Goal: Task Accomplishment & Management: Use online tool/utility

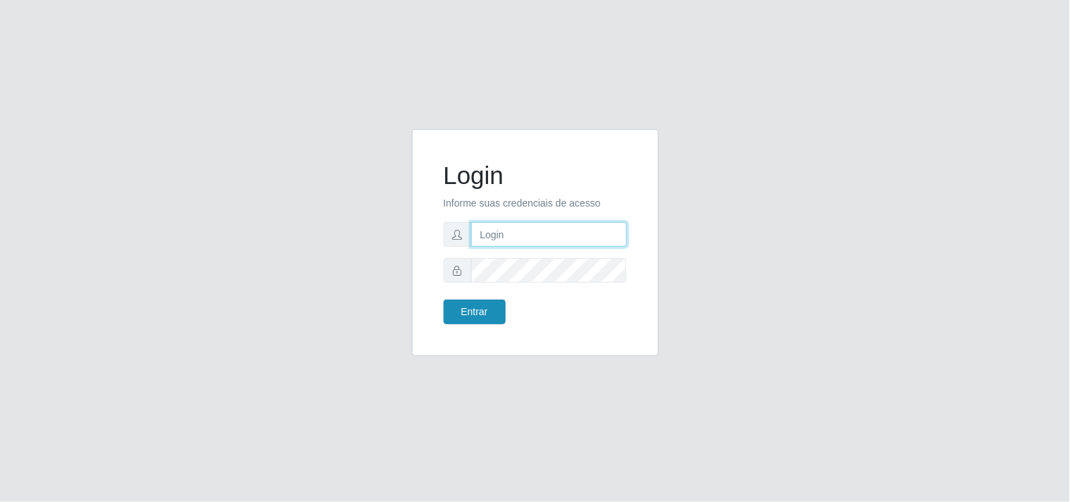
type input "[EMAIL_ADDRESS][DOMAIN_NAME]"
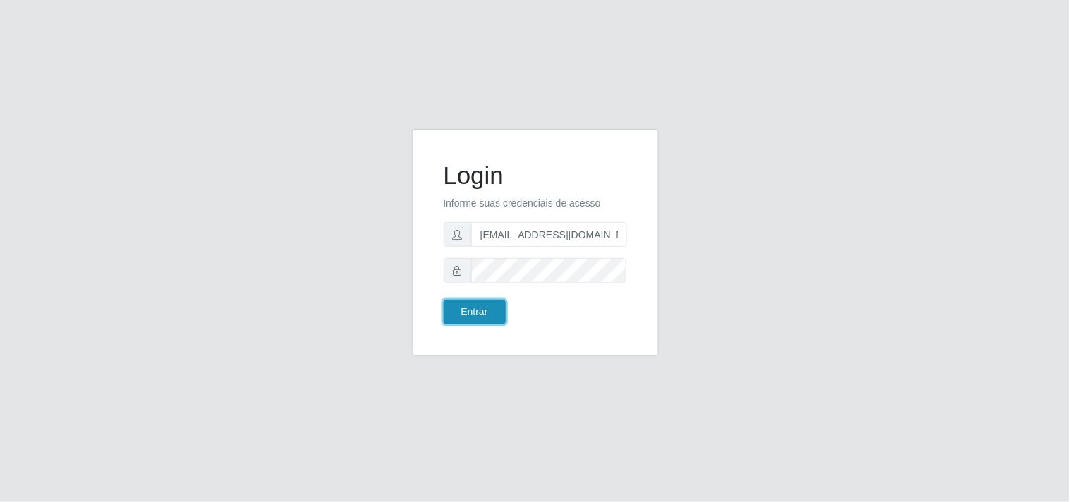
click at [489, 321] on button "Entrar" at bounding box center [474, 312] width 62 height 25
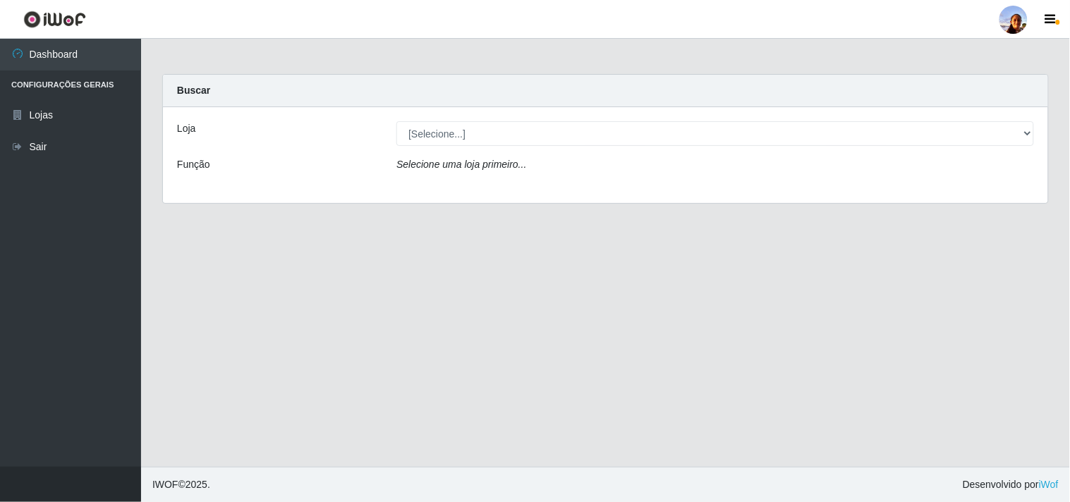
click at [611, 164] on div "Selecione uma loja primeiro..." at bounding box center [715, 167] width 658 height 20
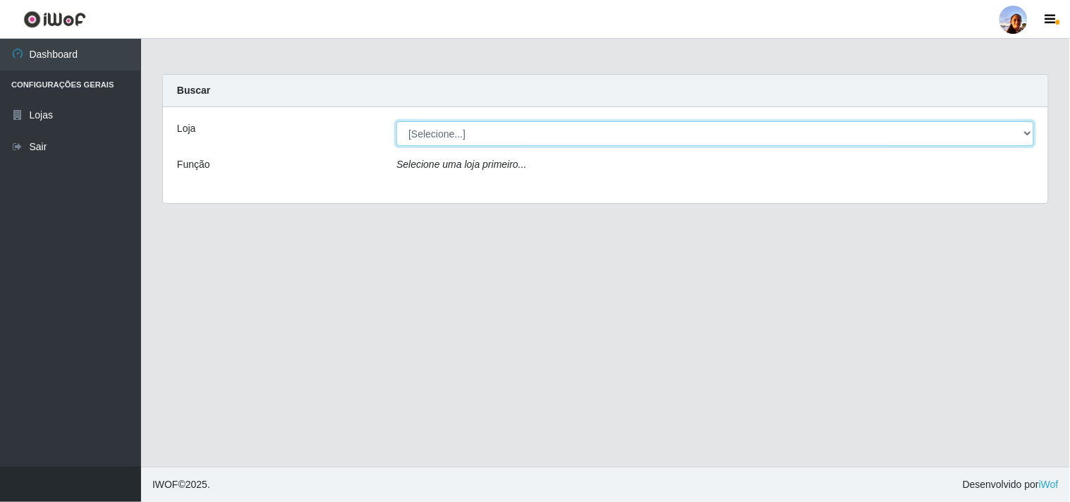
click at [619, 125] on select "[Selecione...] Supermercado [GEOGRAPHIC_DATA]" at bounding box center [714, 133] width 637 height 25
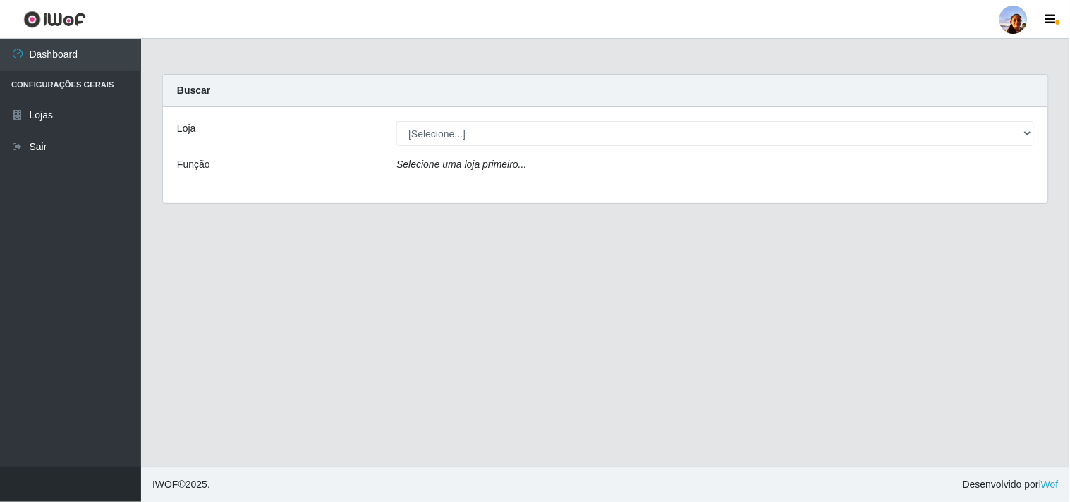
click at [629, 189] on div "Loja [Selecione...] Supermercado [GEOGRAPHIC_DATA] - Unidade Centro Função Sele…" at bounding box center [605, 155] width 885 height 96
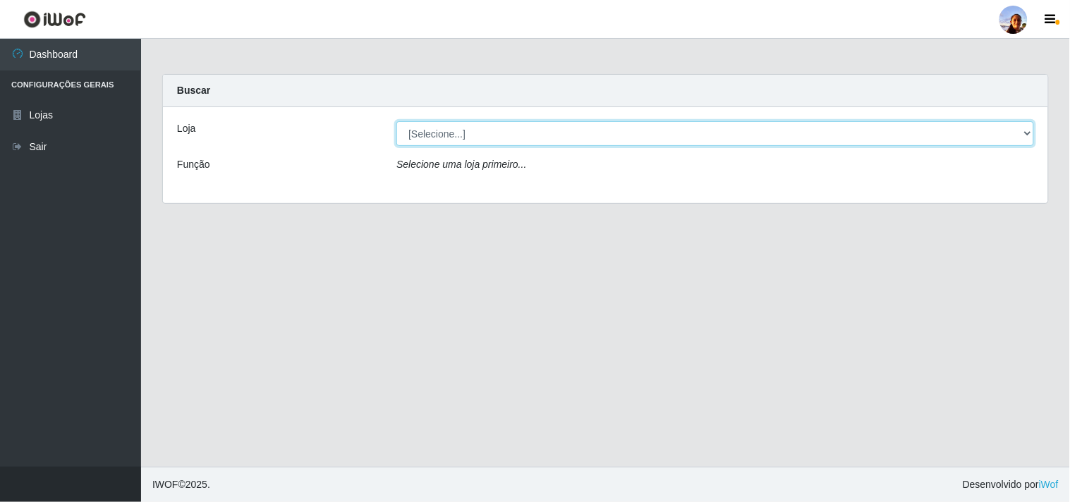
click at [974, 135] on select "[Selecione...] Supermercado [GEOGRAPHIC_DATA]" at bounding box center [714, 133] width 637 height 25
select select "166"
click at [396, 121] on select "[Selecione...] Supermercado [GEOGRAPHIC_DATA]" at bounding box center [714, 133] width 637 height 25
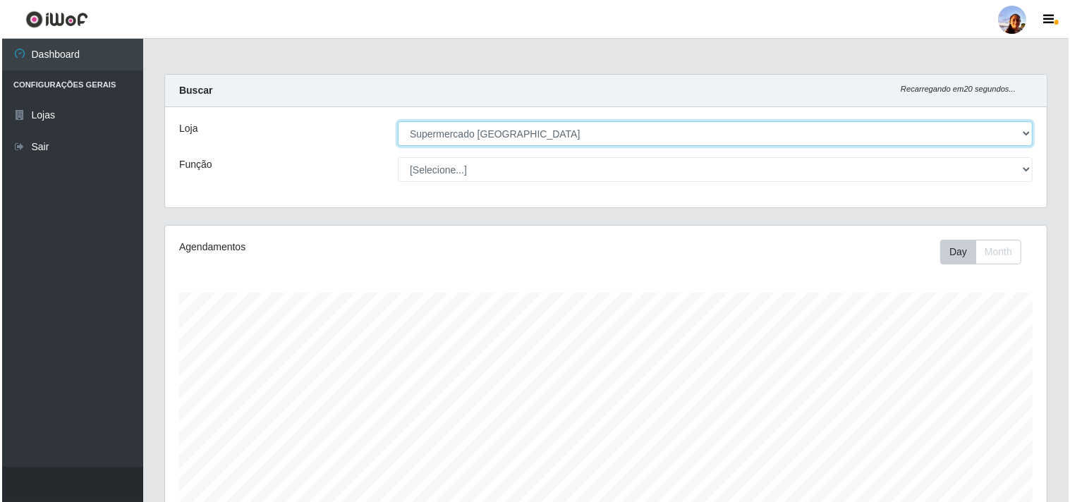
scroll to position [309, 0]
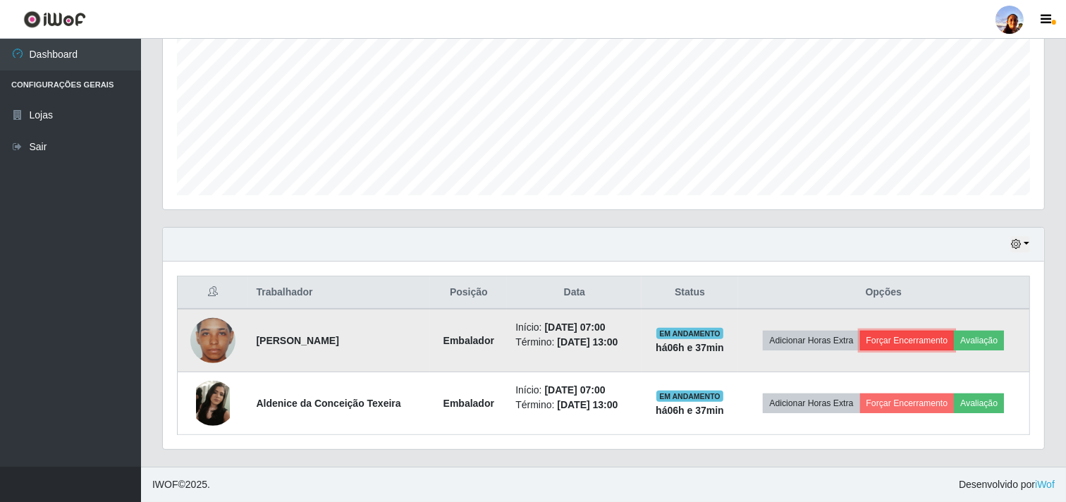
click at [898, 338] on button "Forçar Encerramento" at bounding box center [907, 341] width 94 height 20
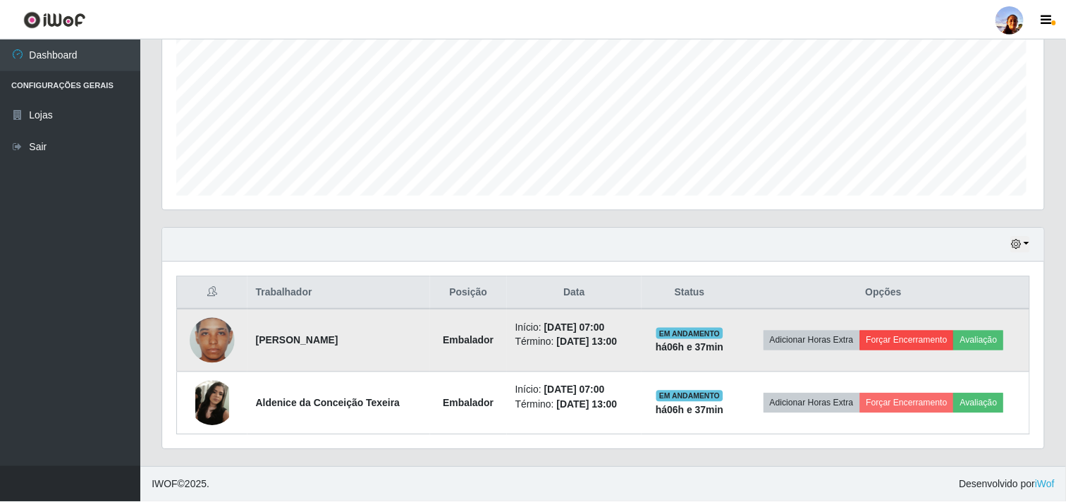
scroll to position [292, 872]
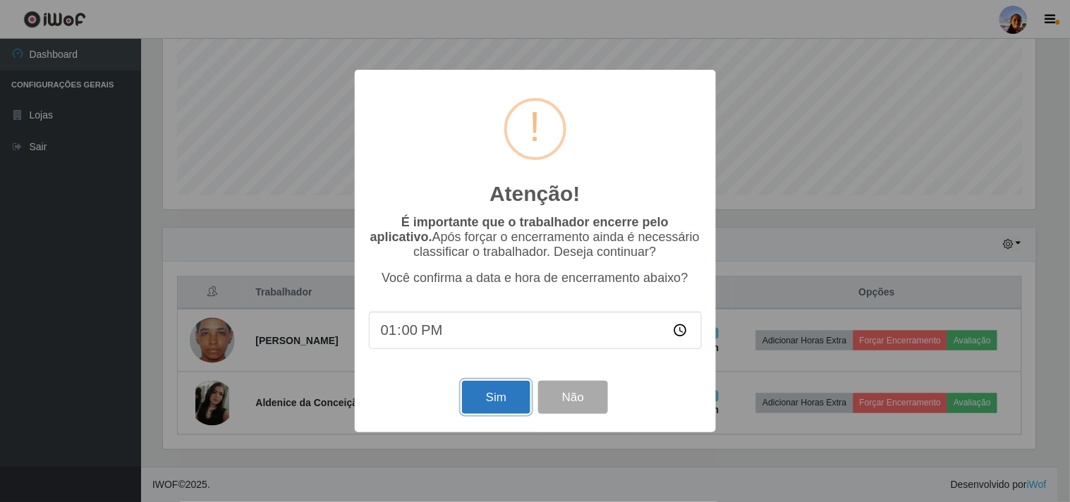
click at [472, 410] on button "Sim" at bounding box center [496, 397] width 68 height 33
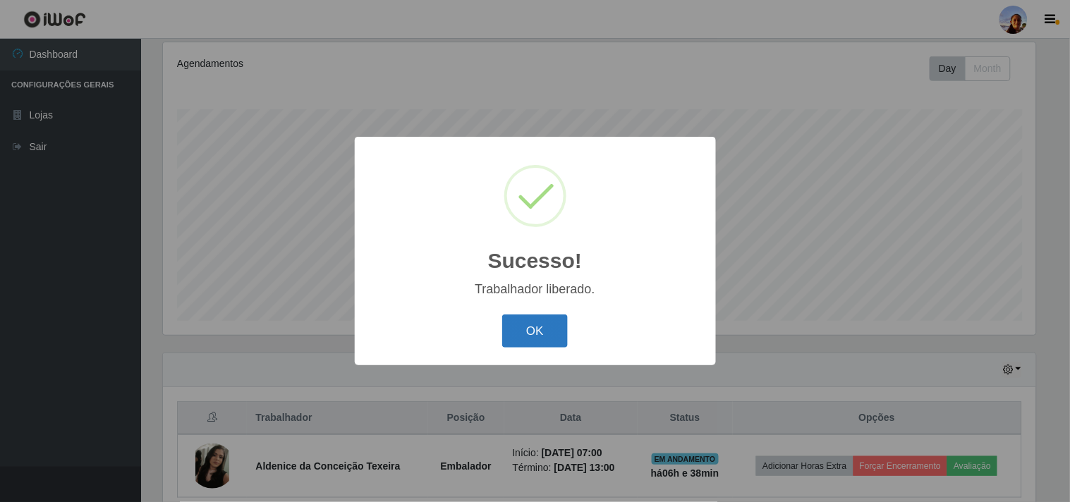
click at [515, 334] on button "OK" at bounding box center [535, 330] width 66 height 33
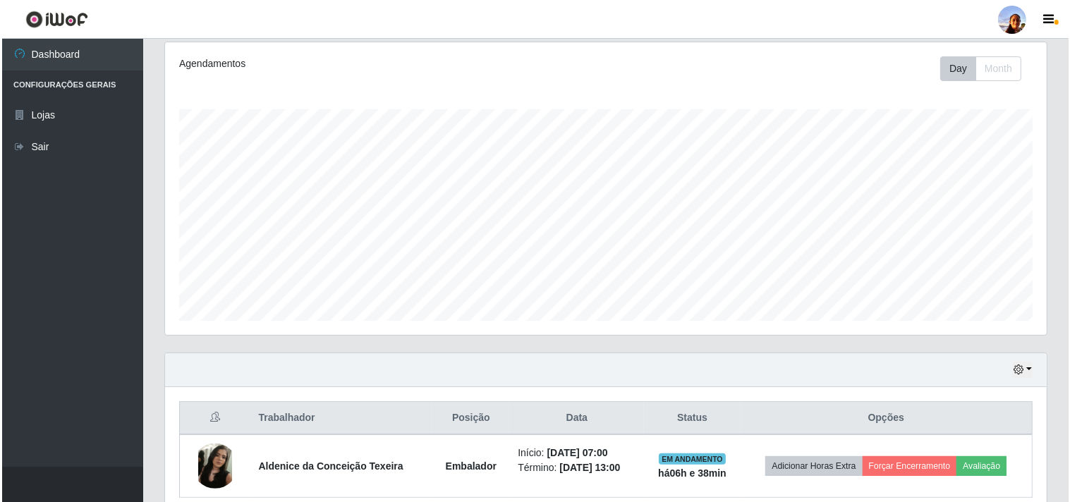
scroll to position [245, 0]
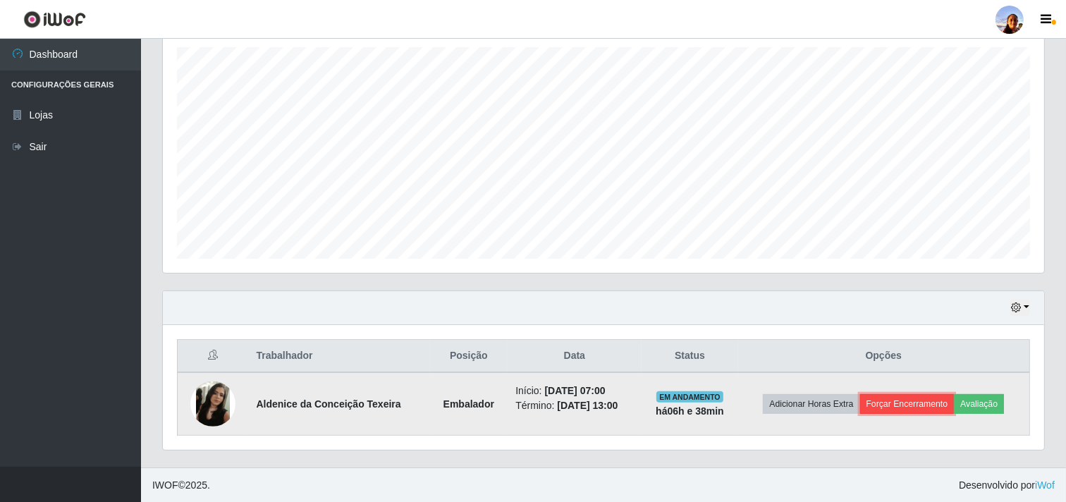
click at [890, 406] on button "Forçar Encerramento" at bounding box center [907, 404] width 94 height 20
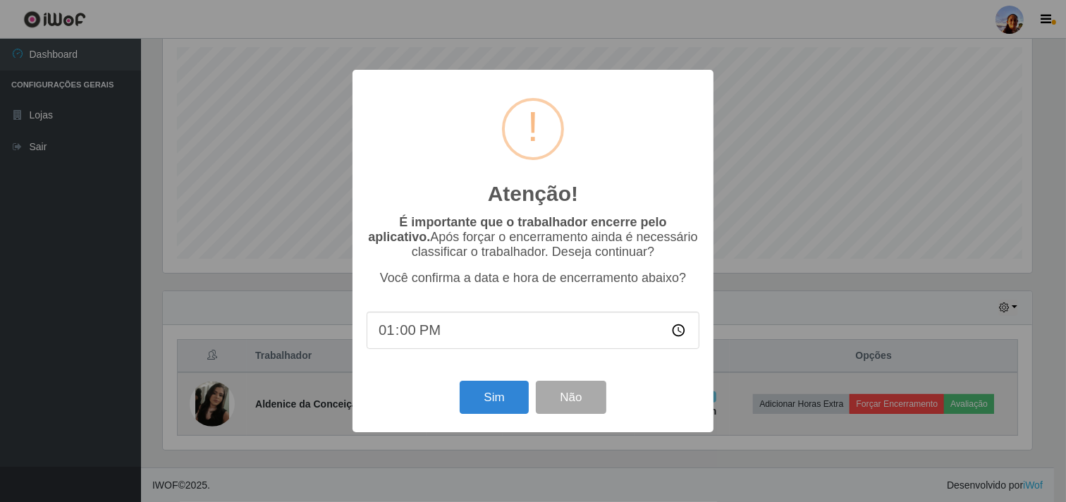
scroll to position [292, 872]
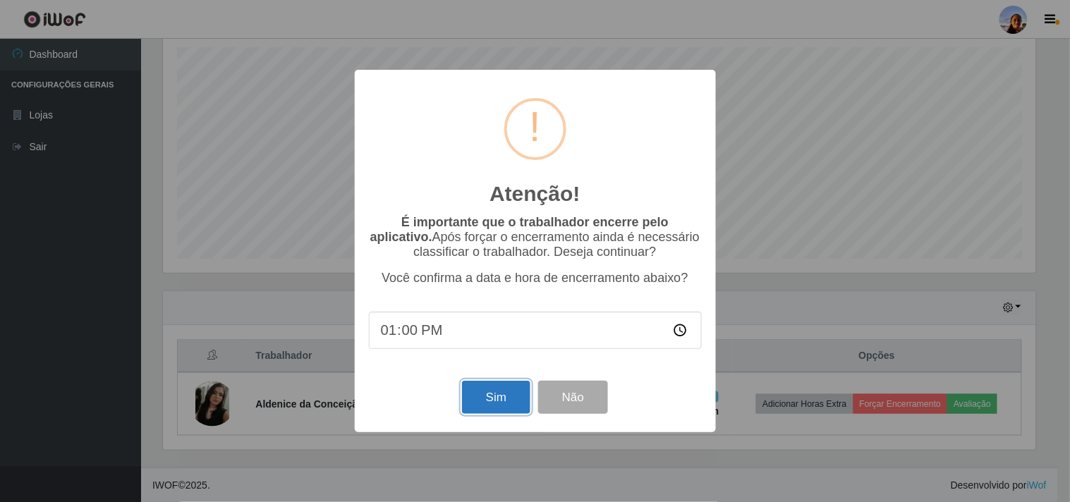
click at [487, 405] on button "Sim" at bounding box center [496, 397] width 68 height 33
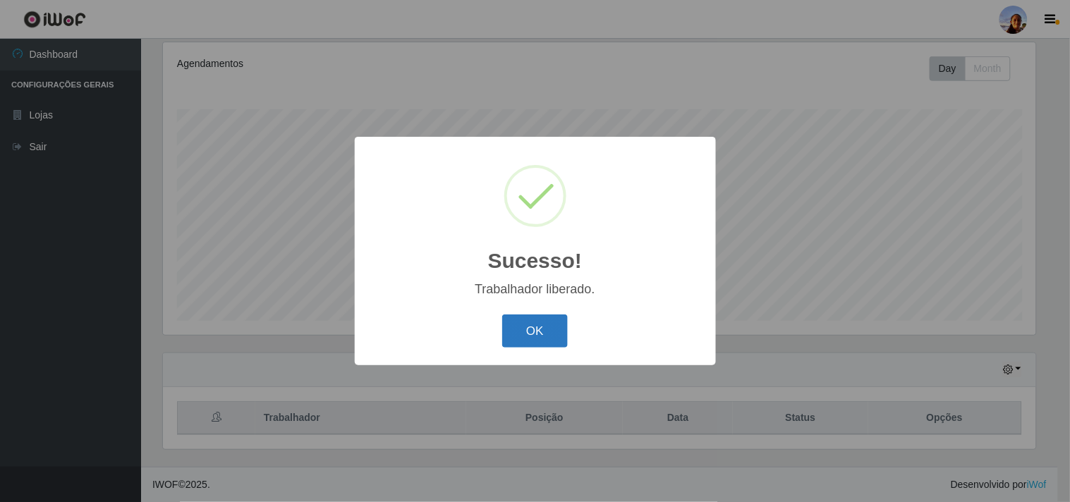
click at [530, 328] on button "OK" at bounding box center [535, 330] width 66 height 33
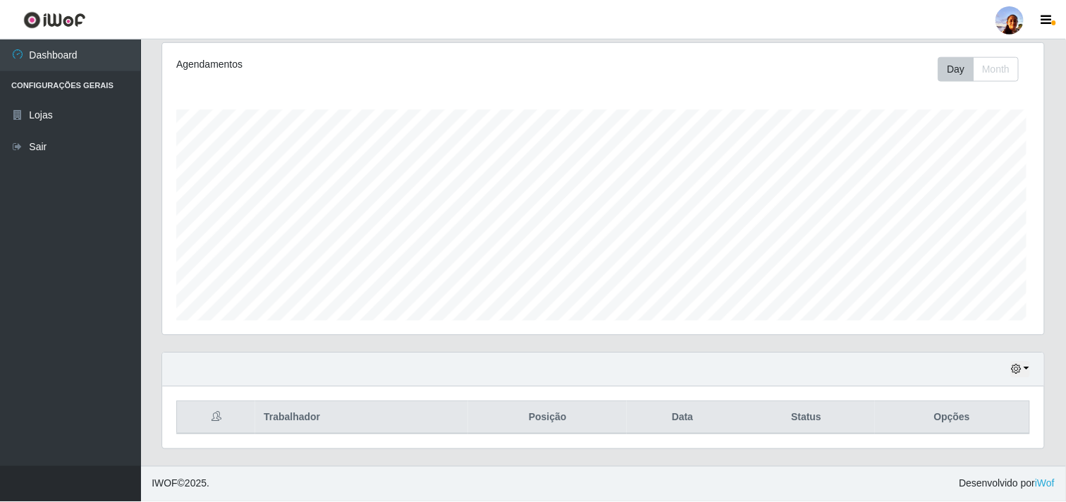
scroll to position [292, 881]
